Goal: Transaction & Acquisition: Purchase product/service

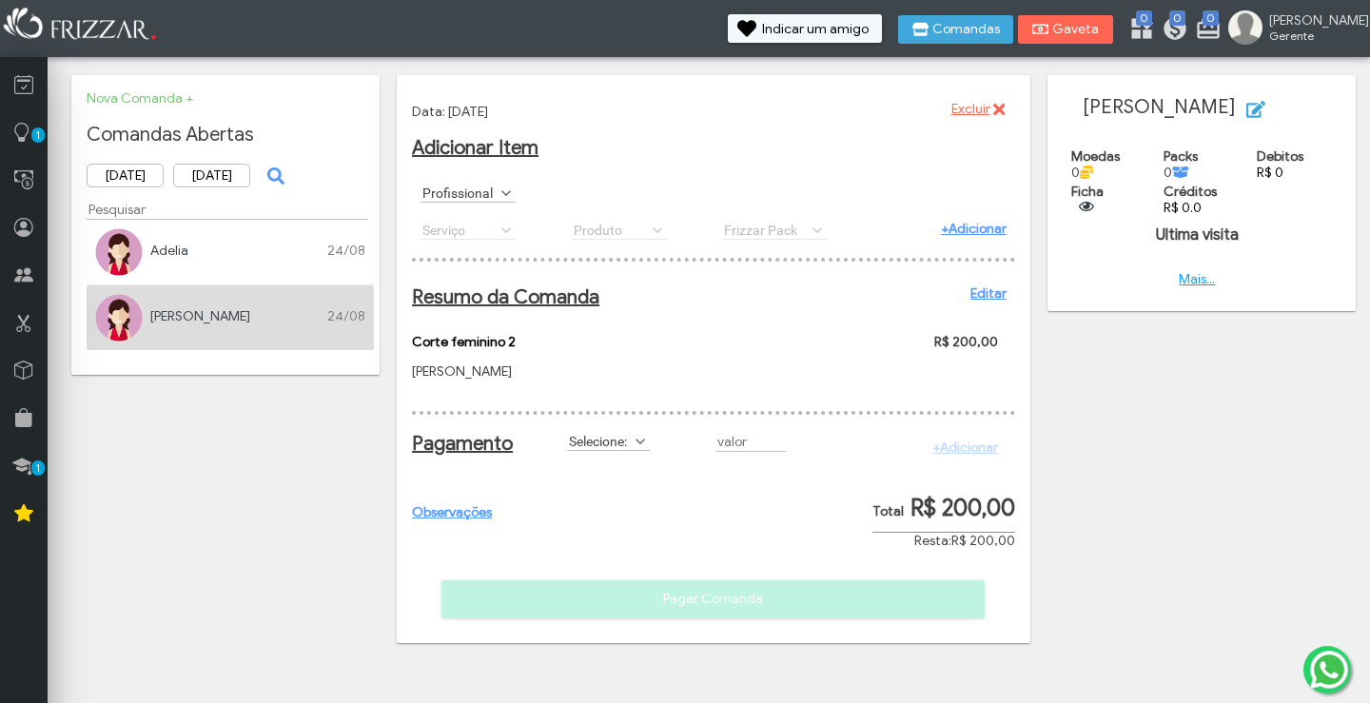
click at [641, 451] on span at bounding box center [640, 441] width 19 height 19
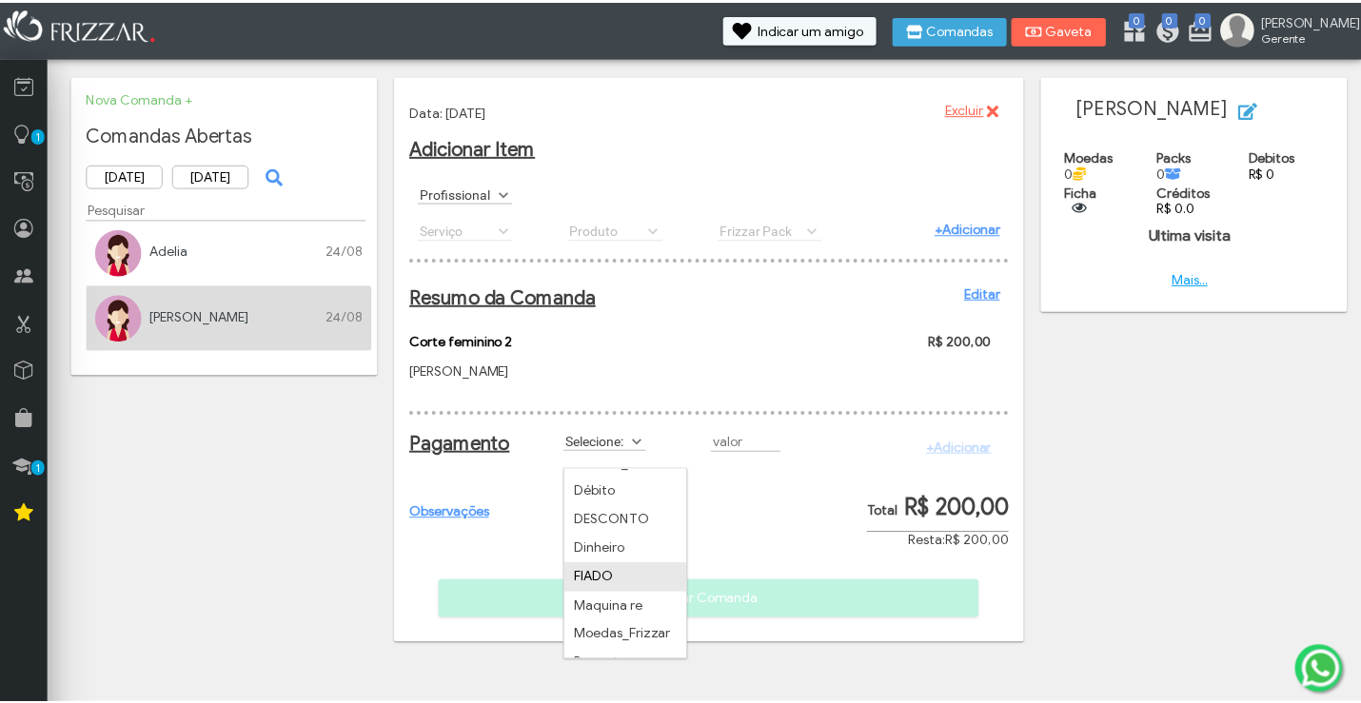
scroll to position [30, 0]
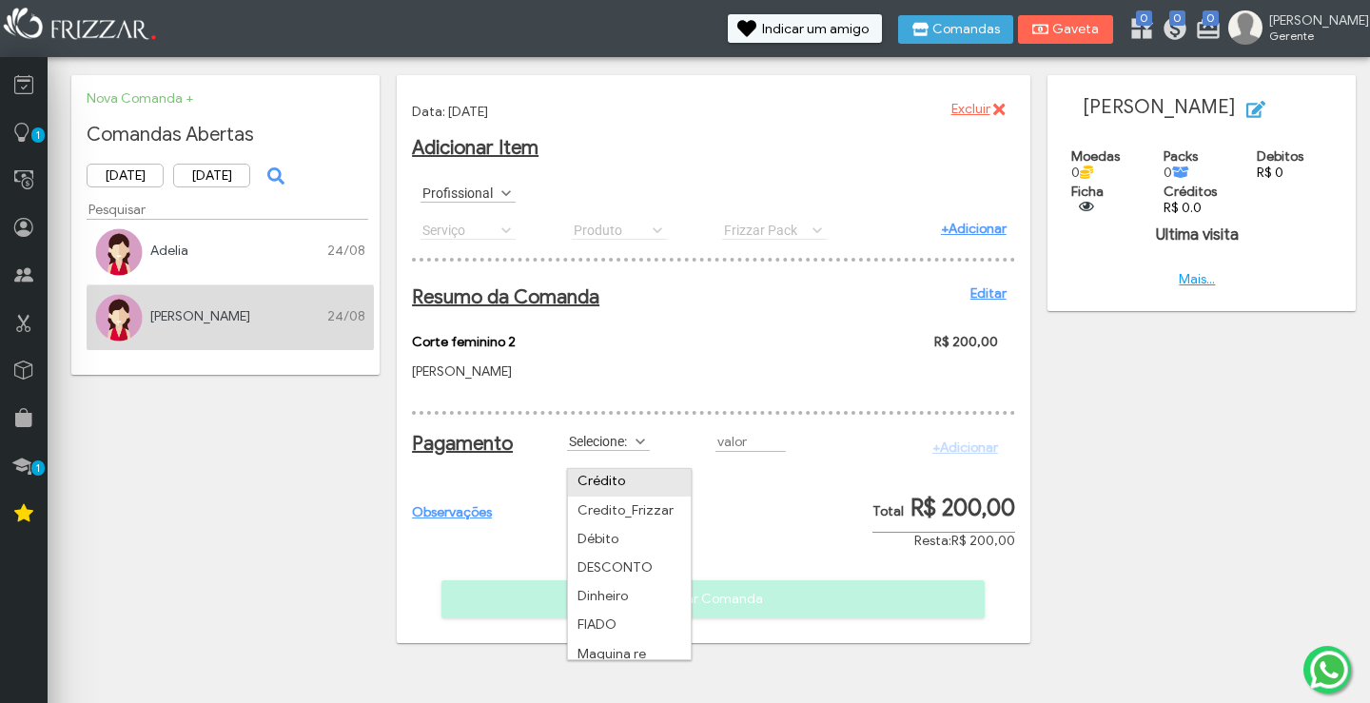
click at [623, 479] on li "Crédito" at bounding box center [629, 481] width 123 height 29
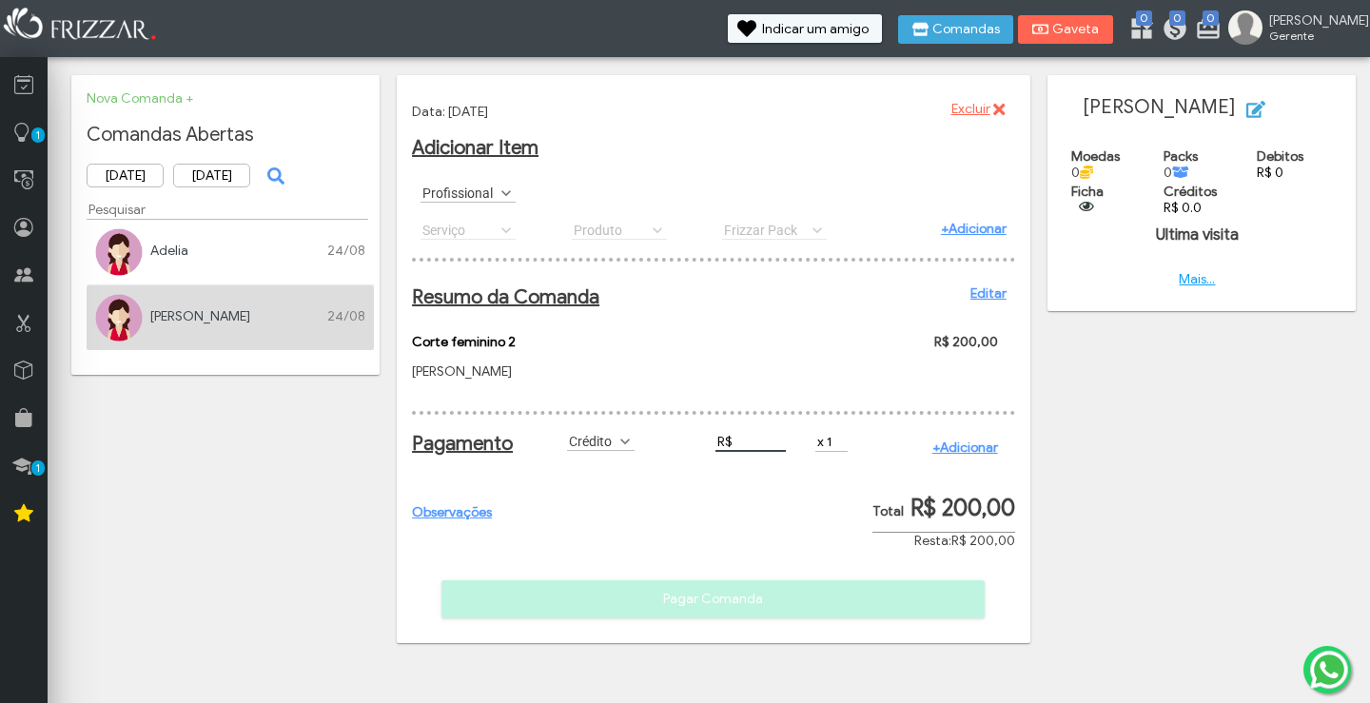
click at [736, 452] on input "R$" at bounding box center [751, 442] width 70 height 20
type input "R$ 200,00"
click at [955, 456] on link "+Adicionar" at bounding box center [966, 448] width 66 height 16
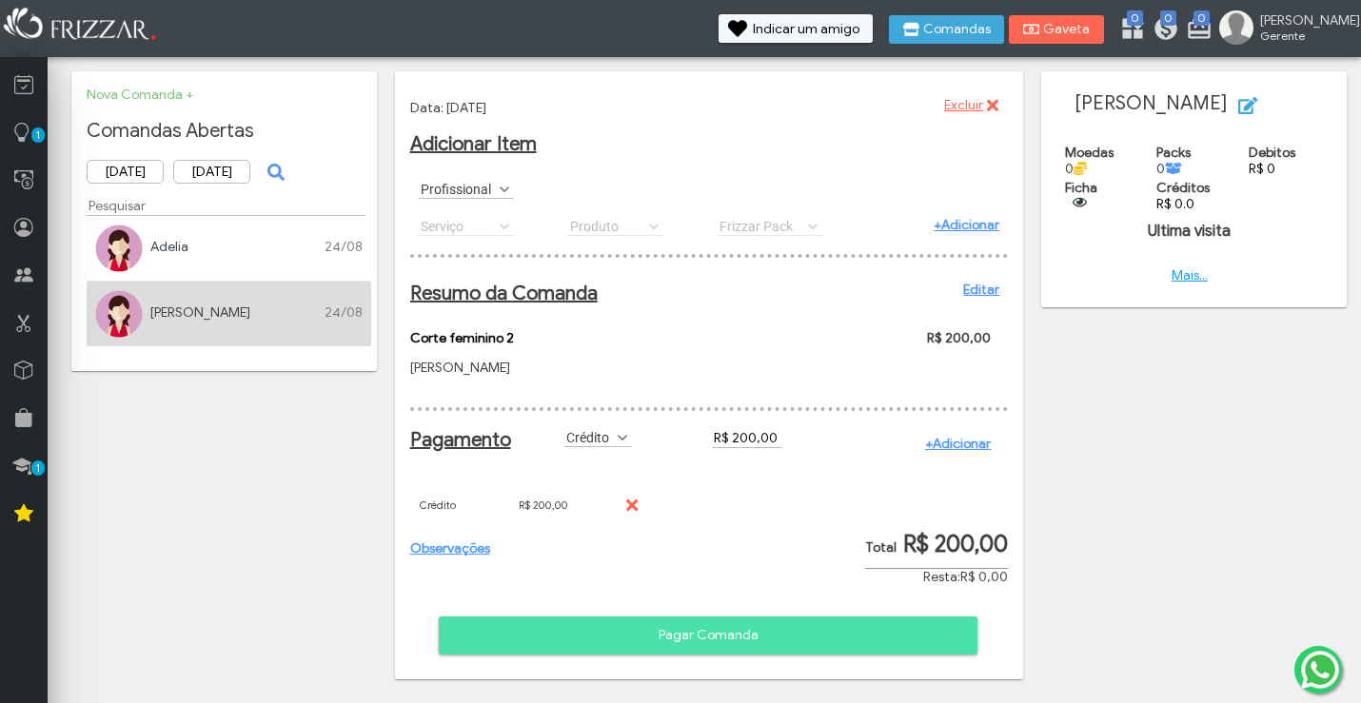
scroll to position [20, 0]
click at [696, 634] on span "Pagar Comanda" at bounding box center [708, 635] width 512 height 29
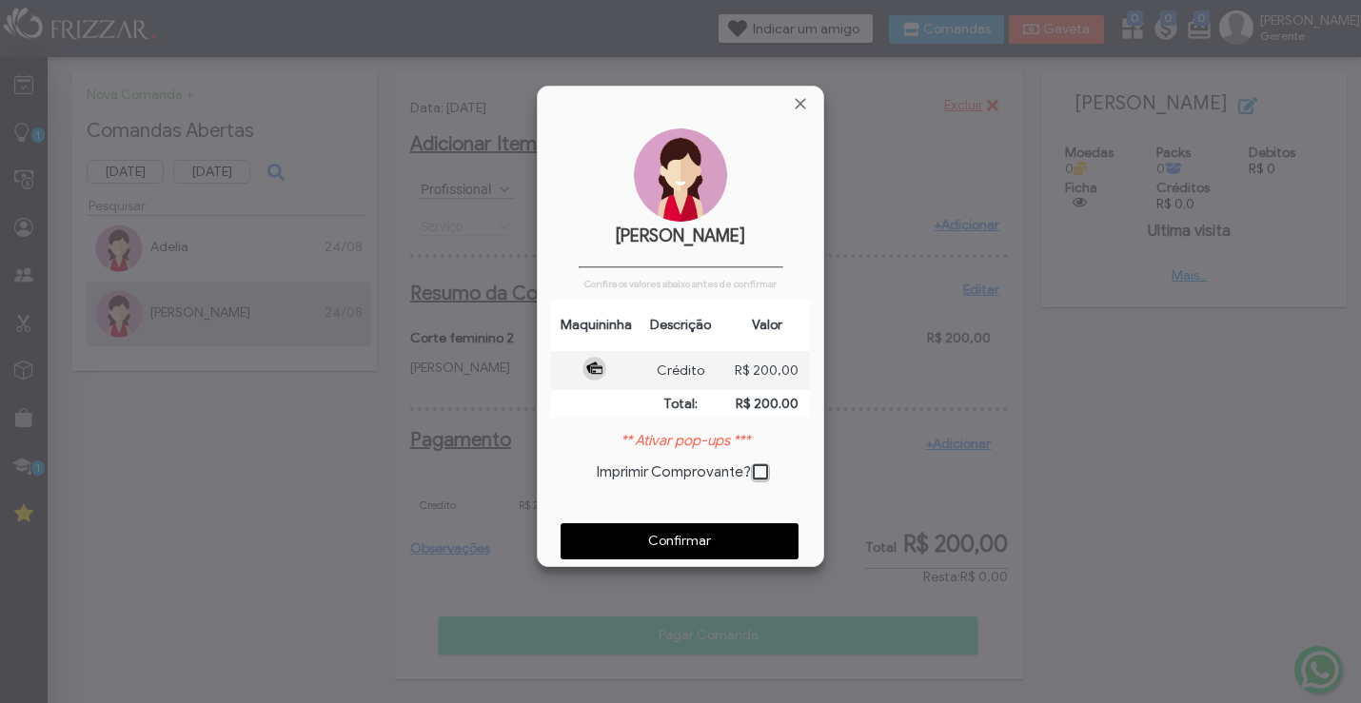
scroll to position [10, 10]
click at [686, 532] on span "Confirmar" at bounding box center [679, 541] width 211 height 29
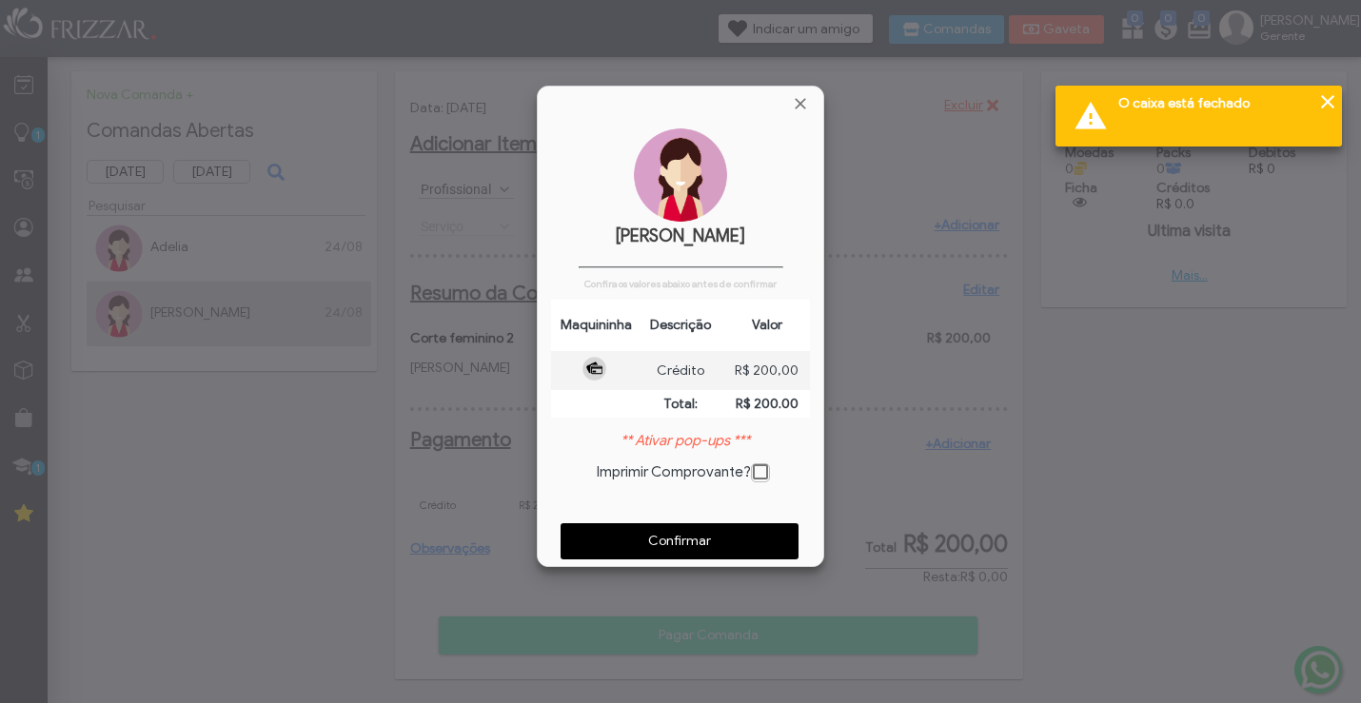
click at [1201, 126] on div "Alerta O caixa está fechado" at bounding box center [1198, 116] width 286 height 61
click at [794, 105] on span "Fechar" at bounding box center [800, 103] width 19 height 19
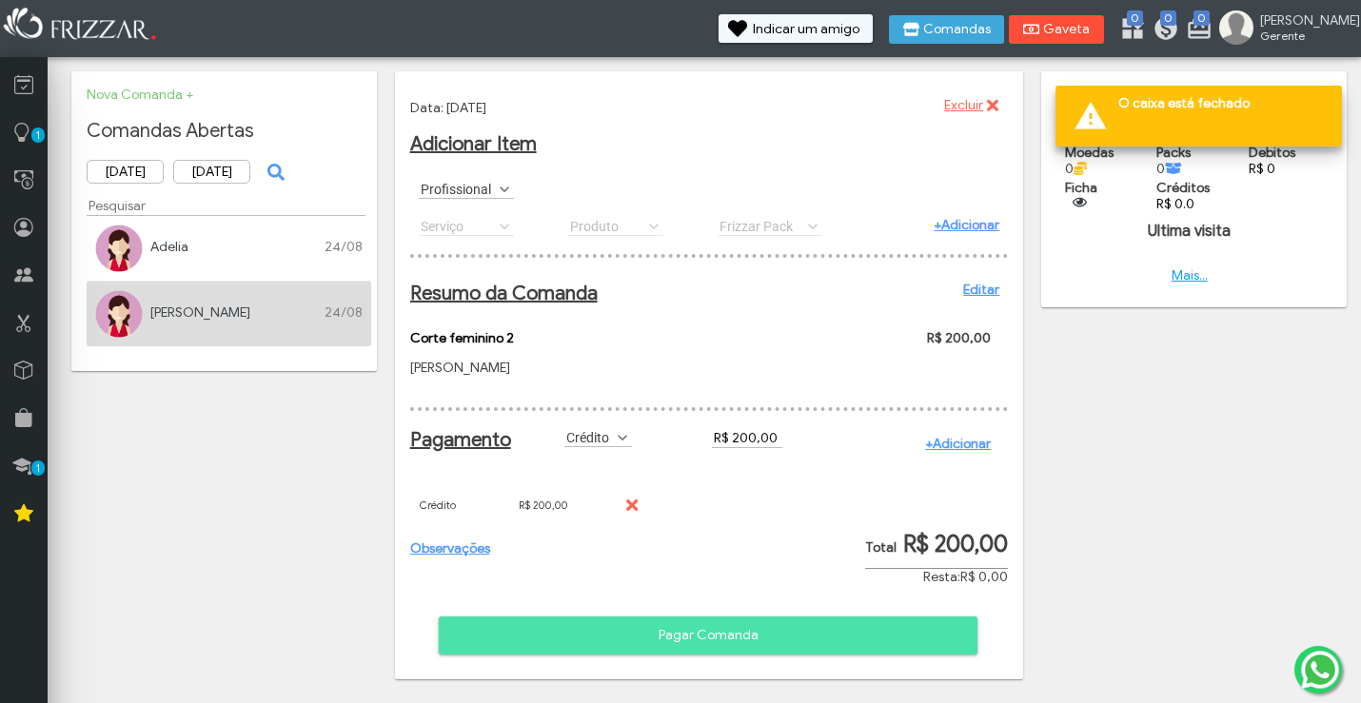
click at [1058, 25] on button "Gaveta" at bounding box center [1056, 29] width 95 height 29
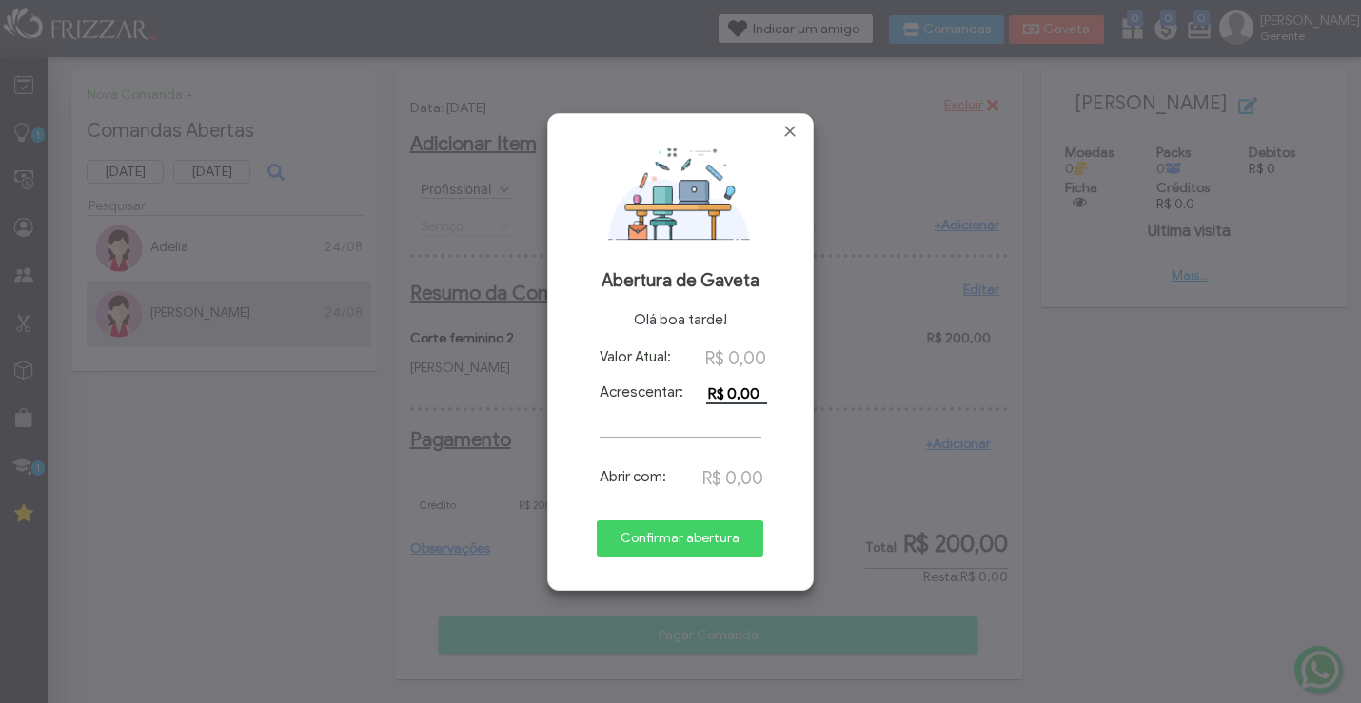
click at [728, 391] on input "R$ 0,00" at bounding box center [736, 394] width 61 height 21
drag, startPoint x: 754, startPoint y: 388, endPoint x: 735, endPoint y: 387, distance: 19.1
click at [735, 387] on span "R$ 0,00" at bounding box center [741, 393] width 70 height 17
click at [758, 392] on input "R$ 0,00" at bounding box center [736, 394] width 61 height 21
click at [753, 526] on button "Confirmar abertura" at bounding box center [680, 539] width 167 height 36
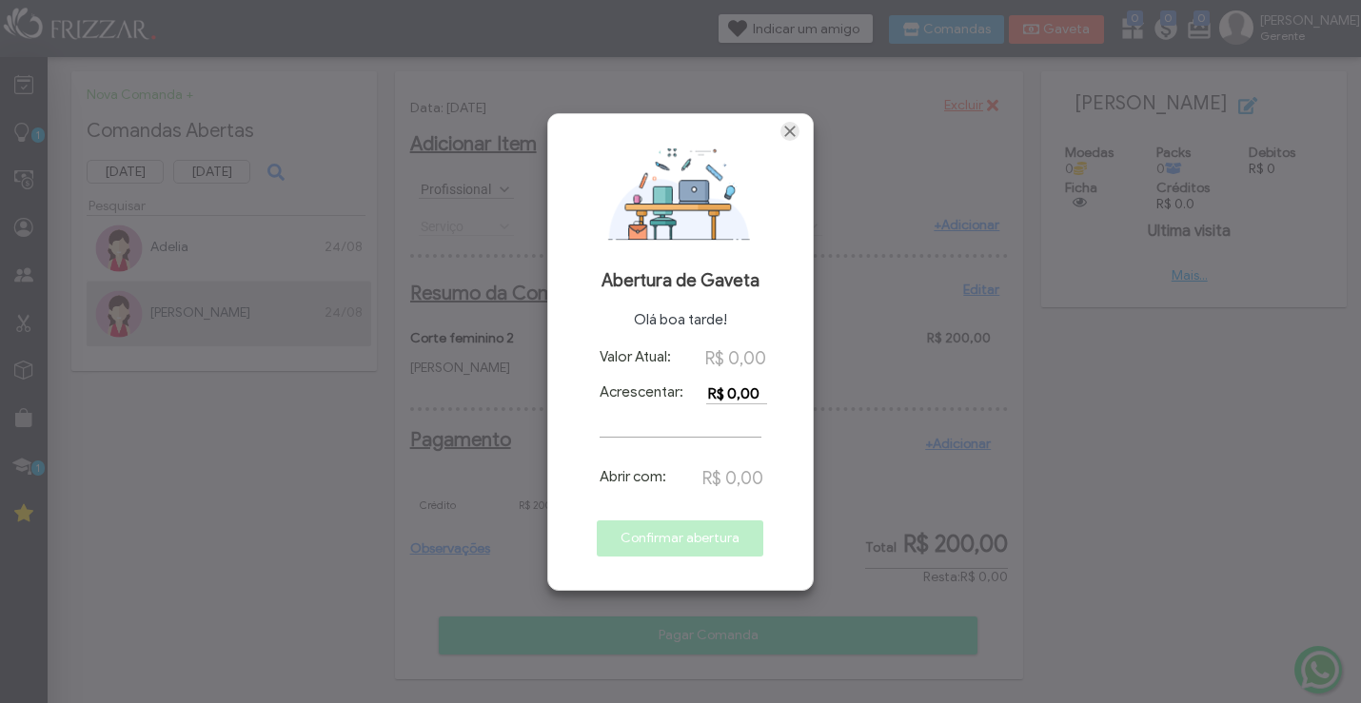
click at [788, 130] on span "Fechar" at bounding box center [789, 131] width 19 height 19
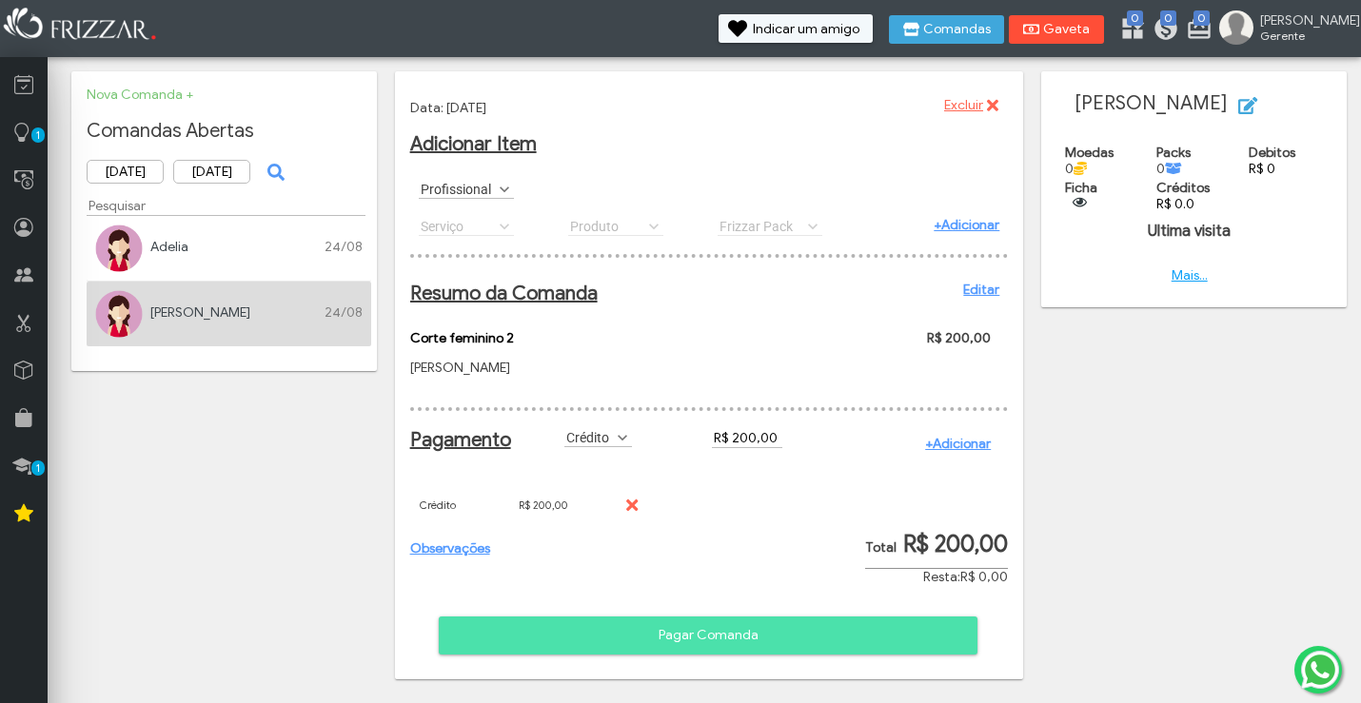
click at [1040, 28] on icon "submit" at bounding box center [1031, 30] width 17 height 10
click at [1091, 23] on span "Gaveta" at bounding box center [1067, 29] width 48 height 13
click at [1091, 31] on span "Gaveta" at bounding box center [1067, 29] width 48 height 13
click at [19, 269] on icon at bounding box center [23, 276] width 19 height 24
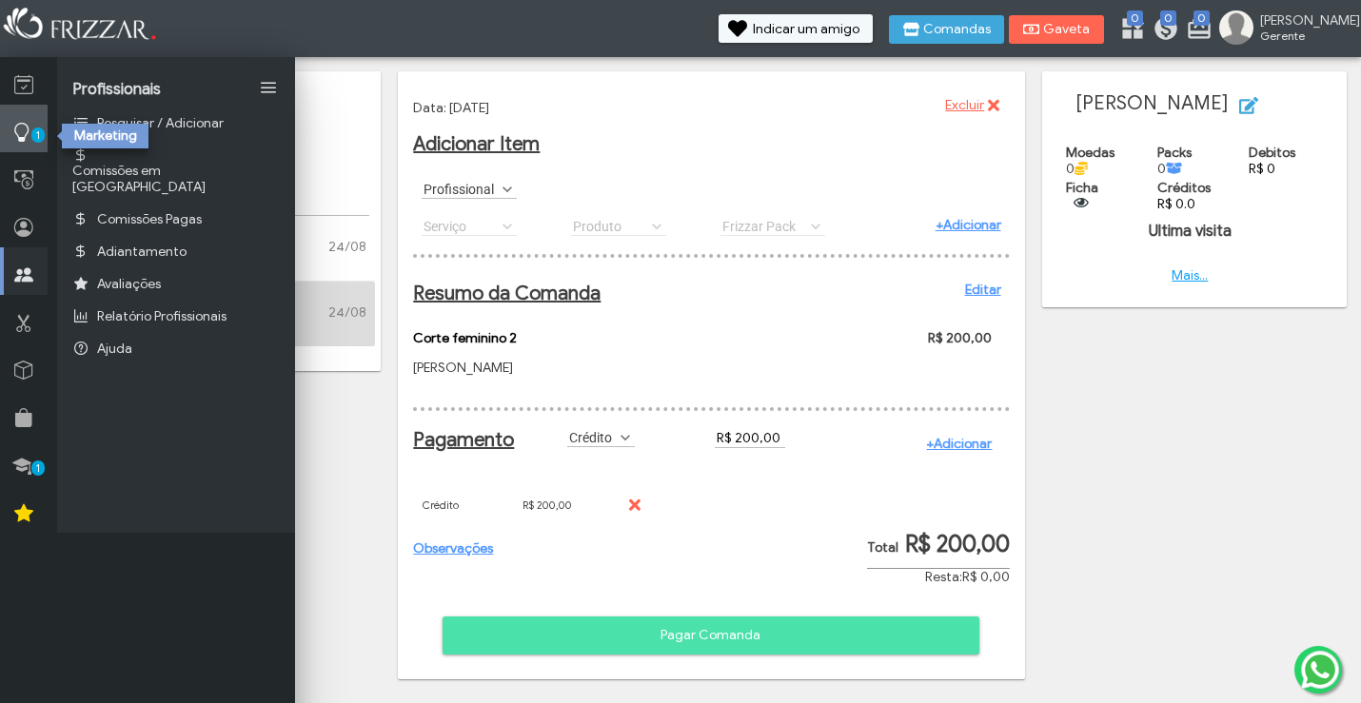
click at [21, 125] on icon at bounding box center [21, 133] width 19 height 24
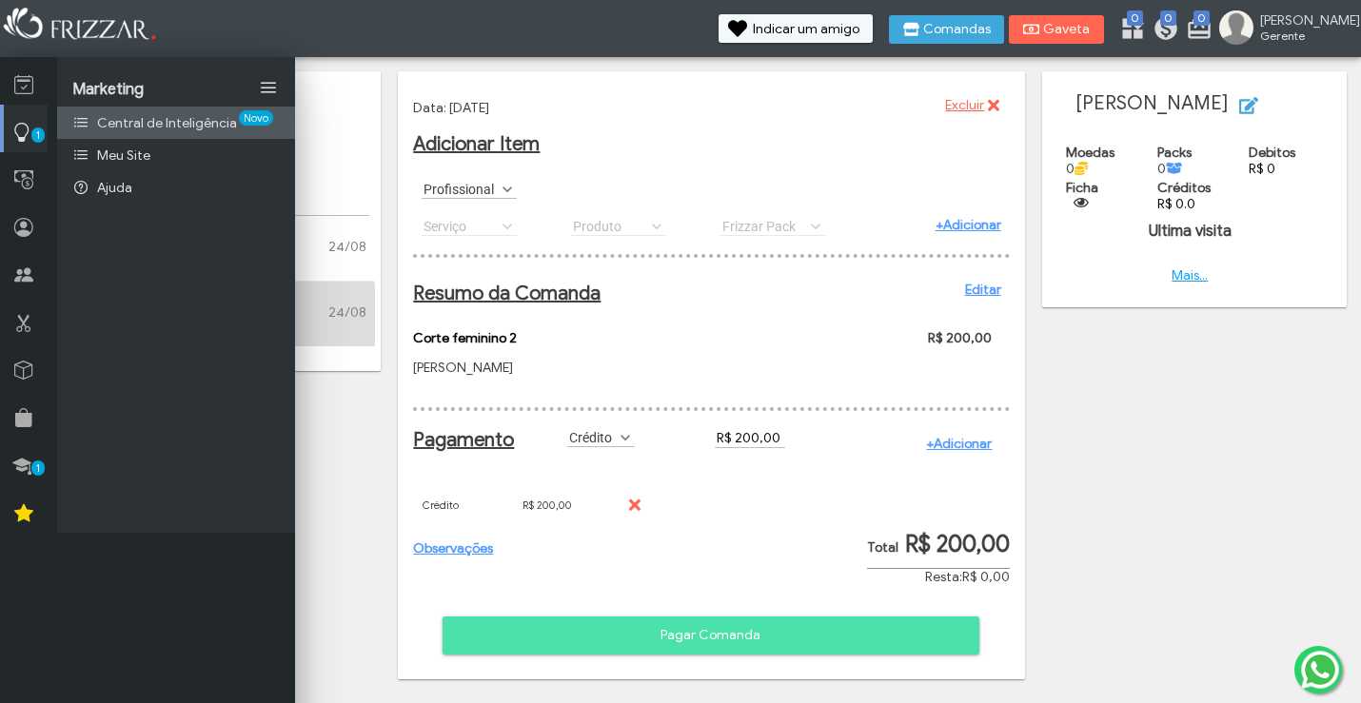
click at [172, 132] on link "Central de Inteligência Novo" at bounding box center [176, 123] width 238 height 32
